Goal: Task Accomplishment & Management: Manage account settings

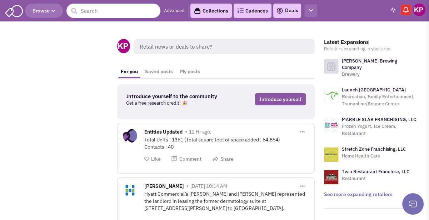
click at [313, 11] on icon "button" at bounding box center [311, 10] width 4 height 5
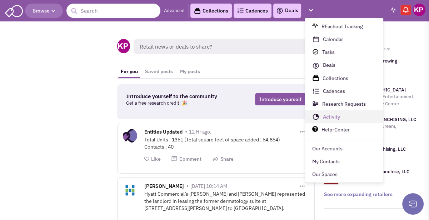
click at [330, 114] on link "Activity" at bounding box center [344, 117] width 78 height 13
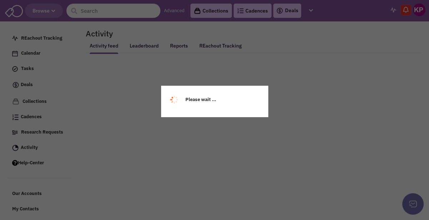
select select
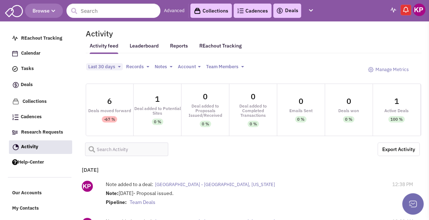
select select
click at [112, 65] on span "Last 30 days" at bounding box center [101, 67] width 27 height 6
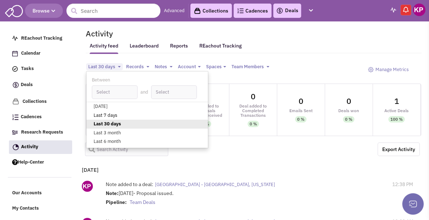
click at [101, 114] on link "Last 7 days" at bounding box center [147, 115] width 122 height 9
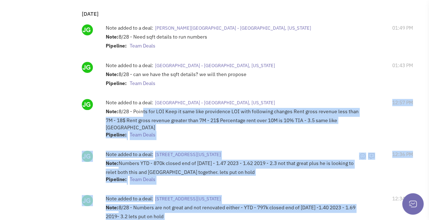
scroll to position [214, 0]
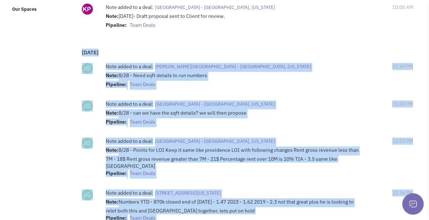
drag, startPoint x: 169, startPoint y: 154, endPoint x: 79, endPoint y: 53, distance: 135.4
click at [79, 53] on div "[DATE] Note added to a deal: [PERSON_NAME][GEOGRAPHIC_DATA] - [GEOGRAPHIC_DATA]…" at bounding box center [249, 162] width 341 height 236
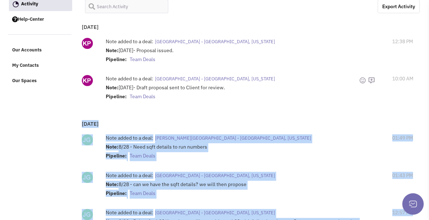
scroll to position [179, 0]
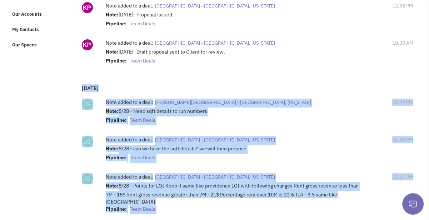
copy div "Loremi 69, 9607 Dolo sitam co a elit: Seddoe Tempor - In. Utlaboreet, Dolorem A…"
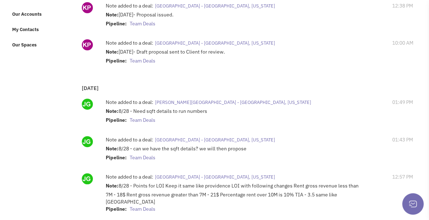
click at [280, 66] on div "Note added to a deal: [GEOGRAPHIC_DATA] - [GEOGRAPHIC_DATA], [US_STATE] Note: […" at bounding box center [249, 53] width 338 height 34
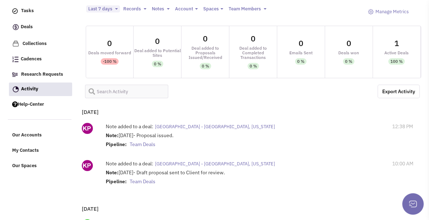
scroll to position [0, 0]
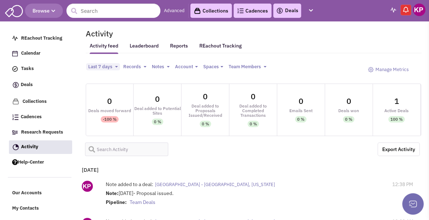
click at [286, 13] on link "Deals" at bounding box center [287, 10] width 22 height 9
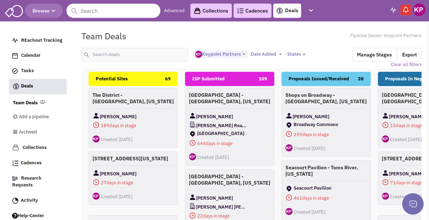
select select "1896"
select select
click at [111, 57] on input "text" at bounding box center [134, 55] width 107 height 14
type input "freeport"
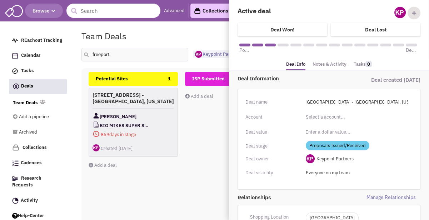
click at [333, 60] on link "Notes & Activity" at bounding box center [330, 64] width 34 height 10
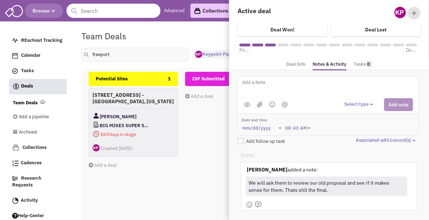
click at [297, 88] on textarea at bounding box center [330, 88] width 177 height 20
click at [362, 100] on div "Select type Select type" at bounding box center [379, 104] width 69 height 13
click at [354, 104] on button "Select type" at bounding box center [360, 104] width 31 height 7
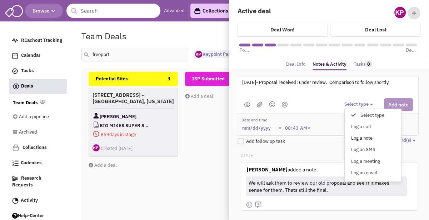
click at [364, 137] on div "Log a note" at bounding box center [356, 138] width 18 height 7
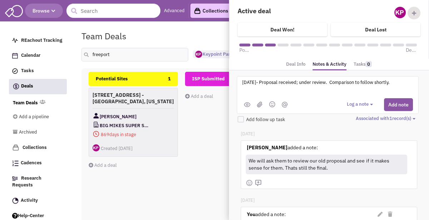
drag, startPoint x: 249, startPoint y: 83, endPoint x: 239, endPoint y: 80, distance: 9.7
click at [239, 80] on div "[DATE]- Proposal received; under review. Comparison to follow shortly. @Jegan @…" at bounding box center [327, 88] width 181 height 20
type textarea "[DATE]- Proposal received; under review. Comparison to follow shortly."
click at [396, 104] on button "Add note" at bounding box center [398, 104] width 29 height 13
